Goal: Find specific page/section: Find specific page/section

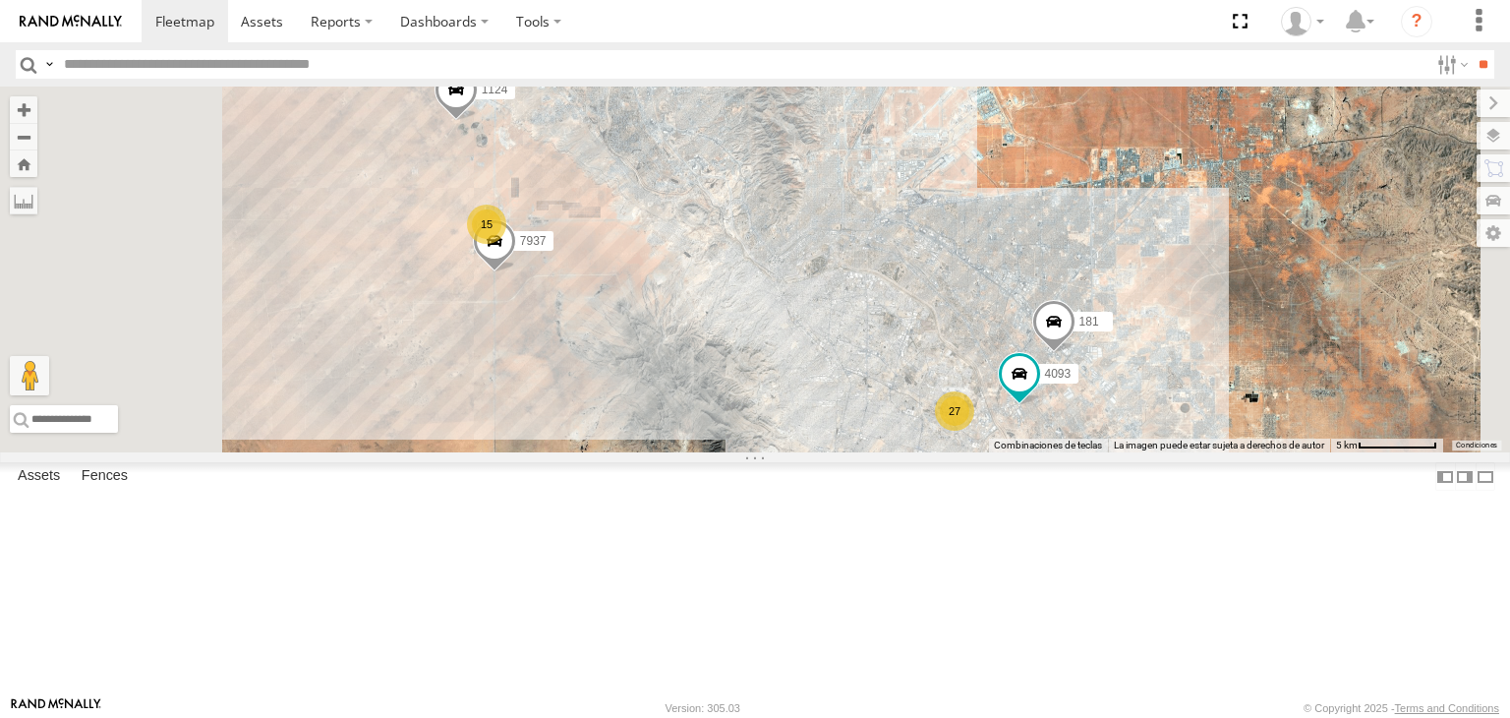
click at [452, 75] on input "text" at bounding box center [742, 64] width 1372 height 29
type input "****"
click at [1472, 50] on input "**" at bounding box center [1483, 64] width 23 height 29
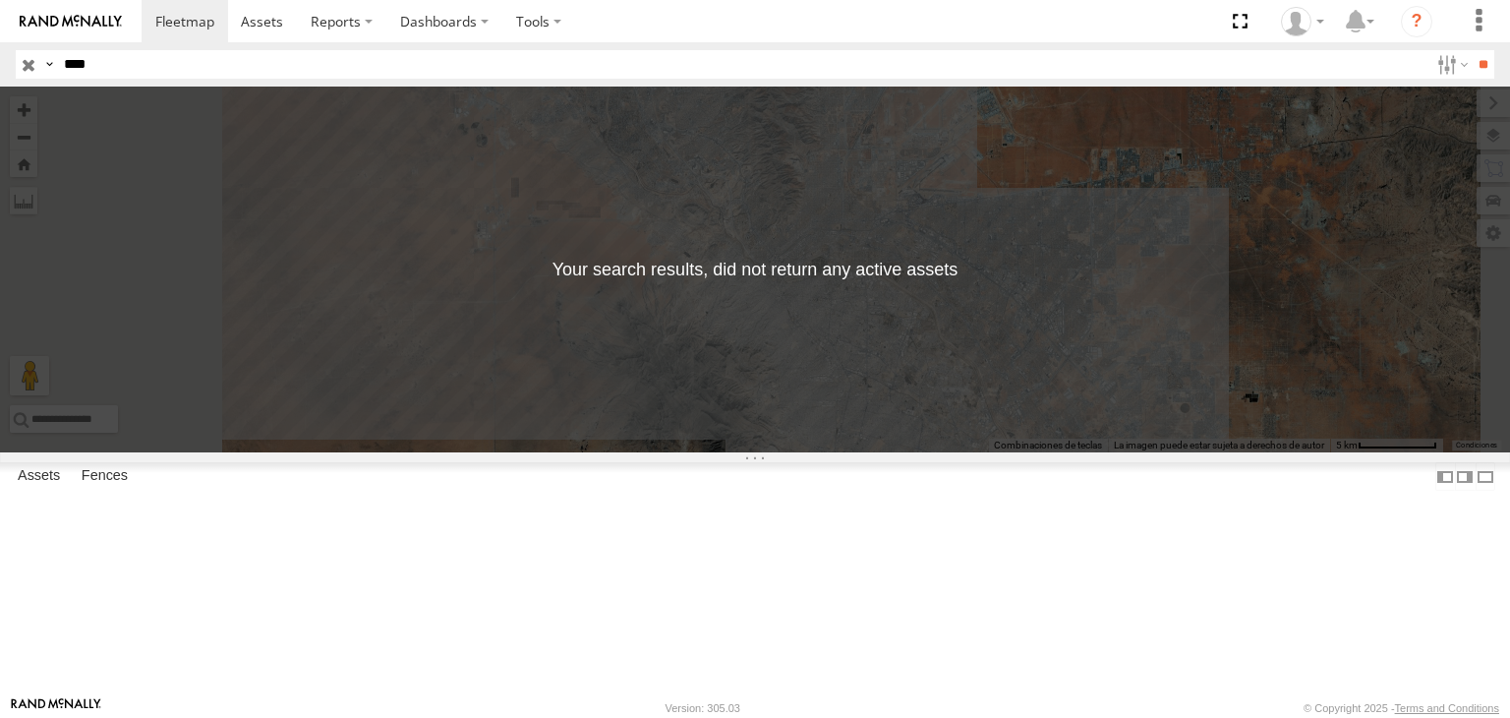
click at [21, 67] on input "button" at bounding box center [29, 64] width 26 height 29
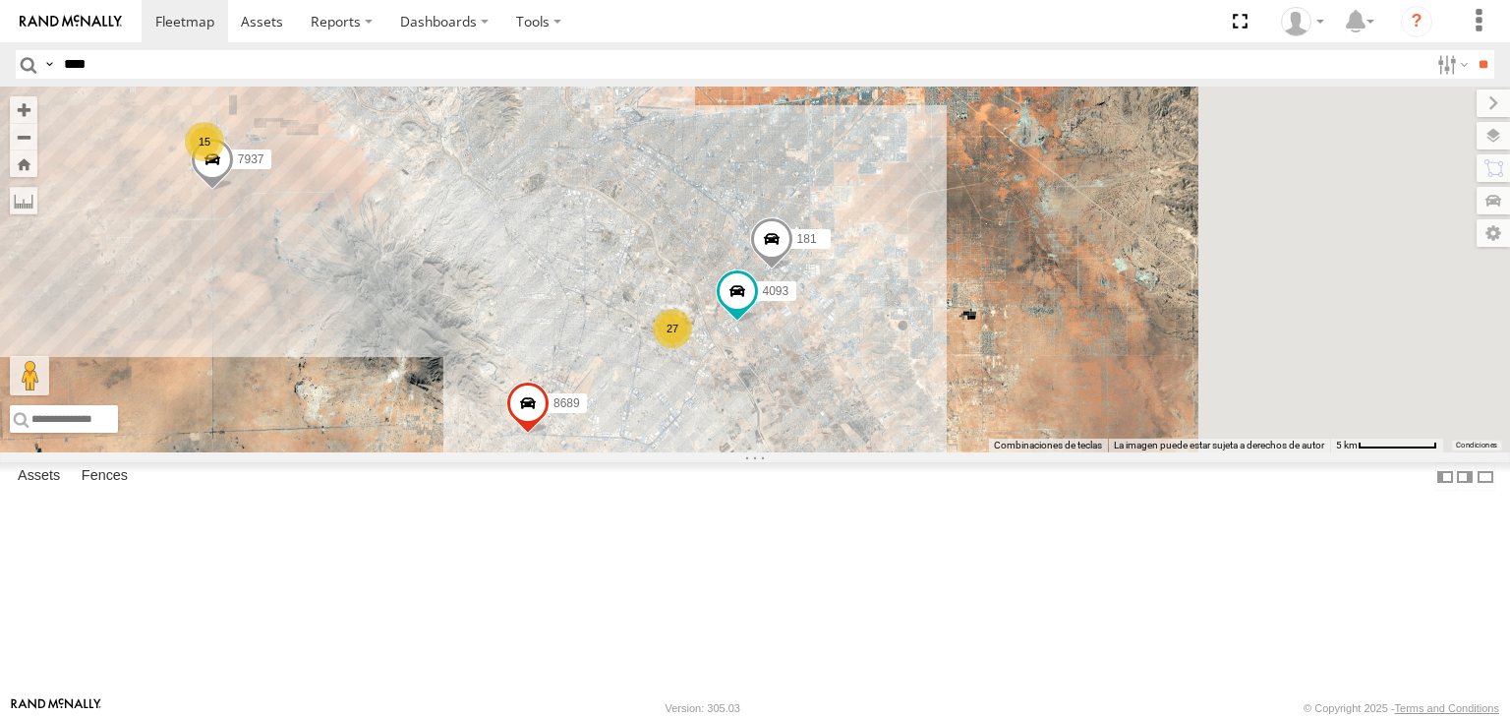
drag, startPoint x: 970, startPoint y: 554, endPoint x: 672, endPoint y: 461, distance: 312.2
click at [676, 452] on div "15 181 27 3485186707B8 1124 4093 7937 9254 410 8689" at bounding box center [755, 270] width 1510 height 366
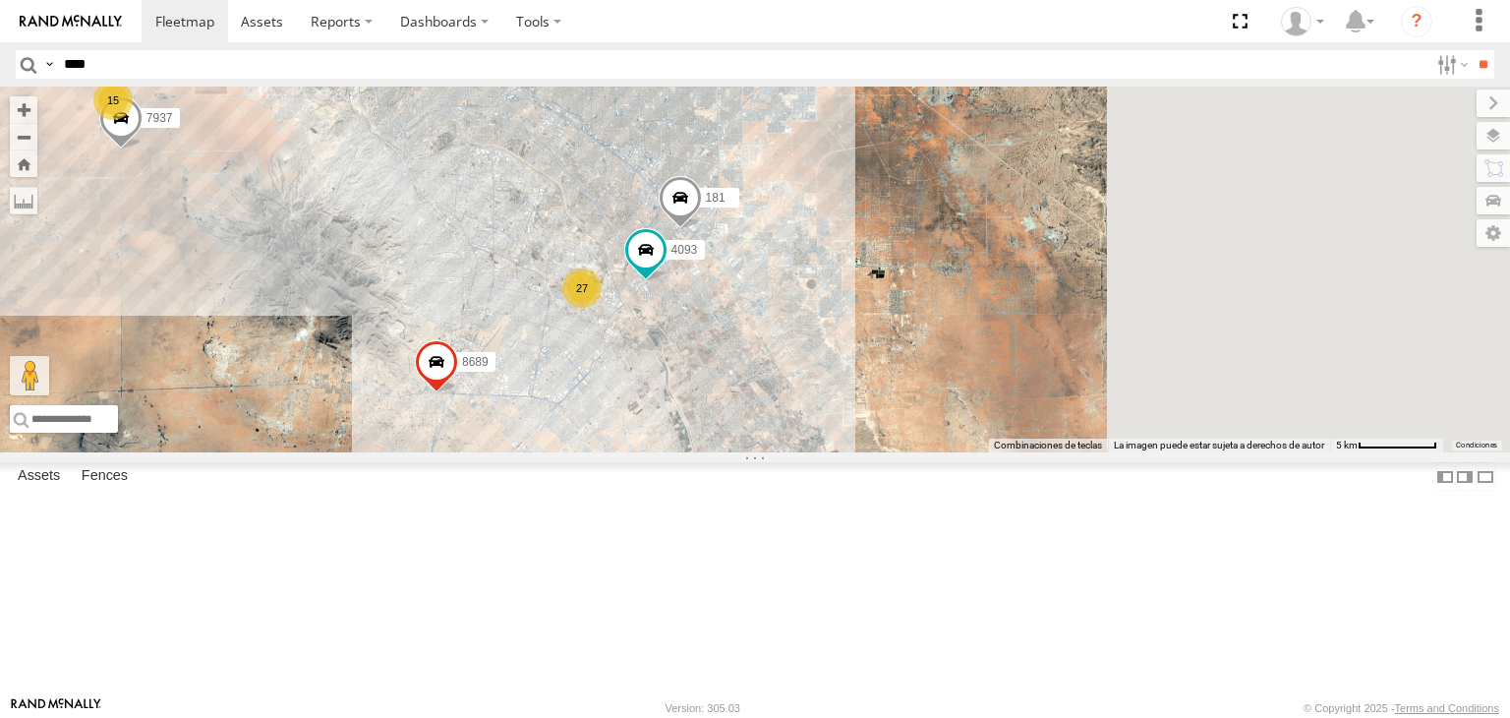
drag, startPoint x: 853, startPoint y: 404, endPoint x: 859, endPoint y: 465, distance: 61.2
click at [859, 452] on div "15 181 27 3485186707B8 1124 4093 7937 9254 410 8689" at bounding box center [755, 270] width 1510 height 366
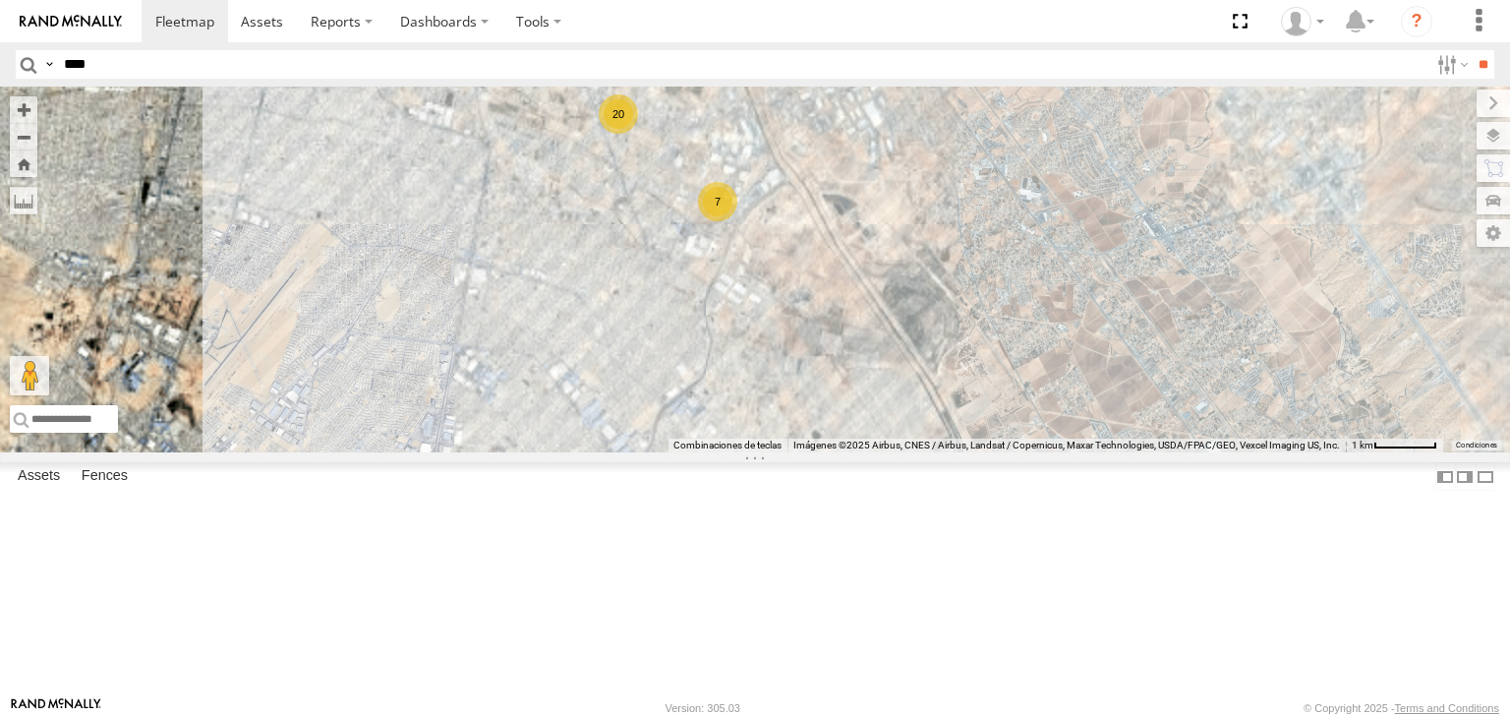
drag, startPoint x: 688, startPoint y: 362, endPoint x: 919, endPoint y: 375, distance: 231.4
click at [919, 375] on div "181 3485186707B8 1124 4093 7937 9254 410 8689 20 7" at bounding box center [755, 270] width 1510 height 366
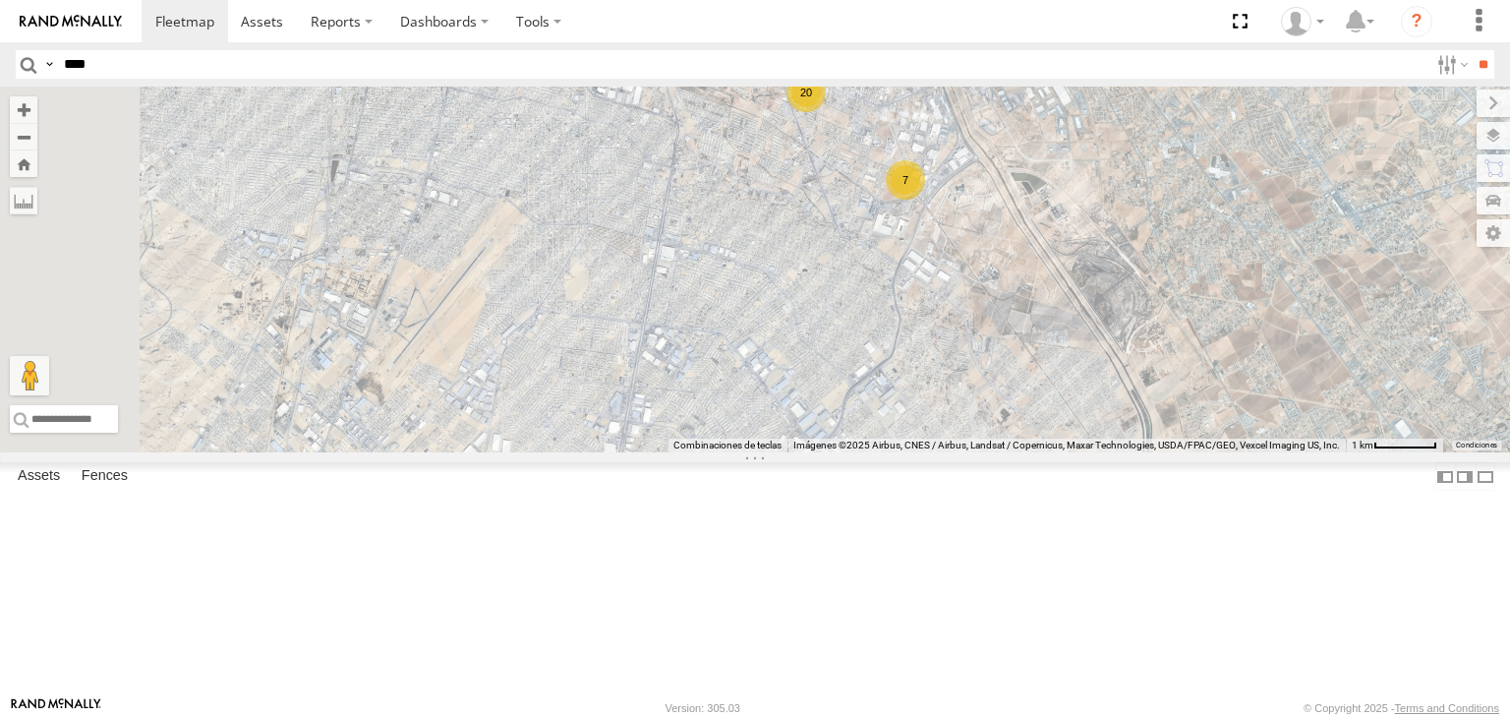
drag, startPoint x: 1052, startPoint y: 523, endPoint x: 1057, endPoint y: 473, distance: 50.4
click at [1065, 452] on div "181 3485186707B8 1124 4093 7937 9254 410 8689 20 7" at bounding box center [755, 270] width 1510 height 366
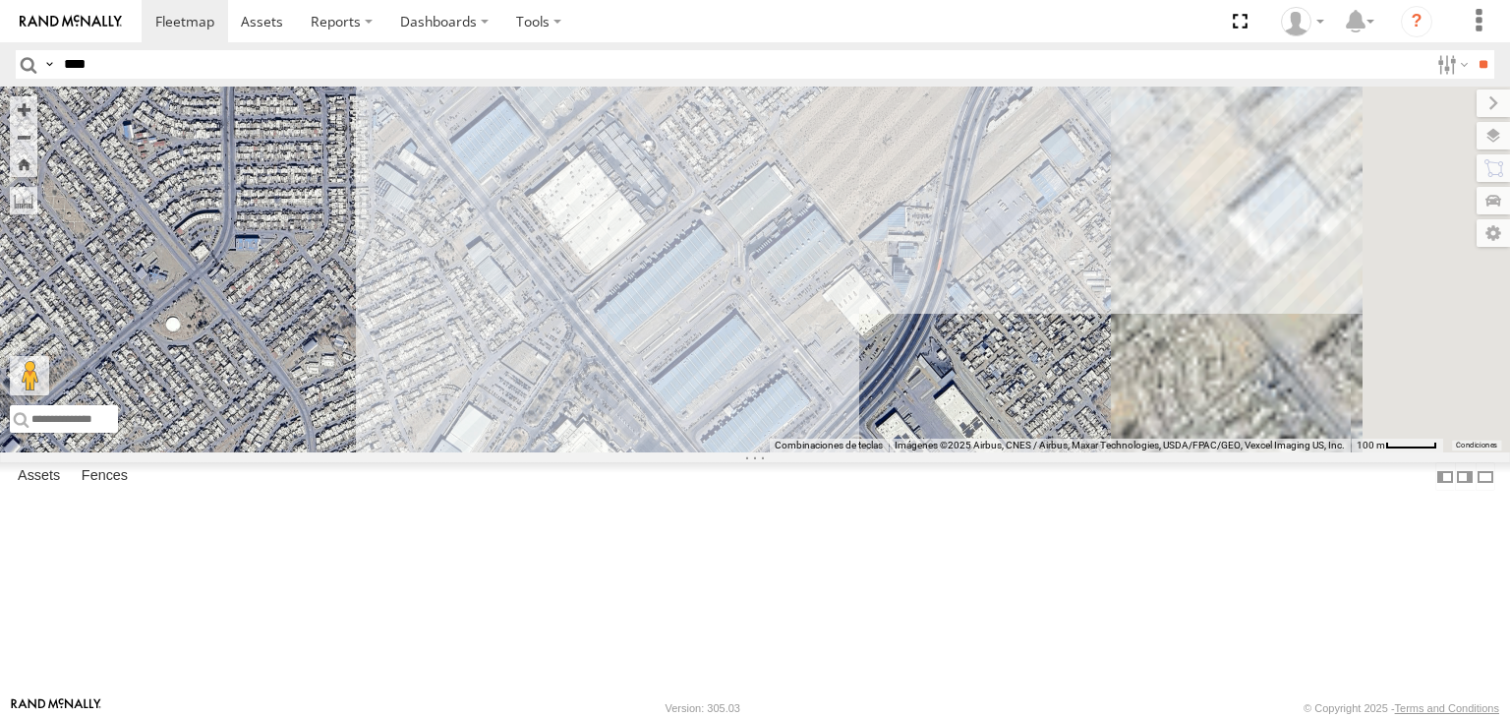
drag, startPoint x: 1109, startPoint y: 564, endPoint x: 922, endPoint y: 449, distance: 219.3
click at [922, 449] on div "181 3485186707B8 1124 4093 7937 9254 410 8689" at bounding box center [755, 270] width 1510 height 366
